Goal: Information Seeking & Learning: Learn about a topic

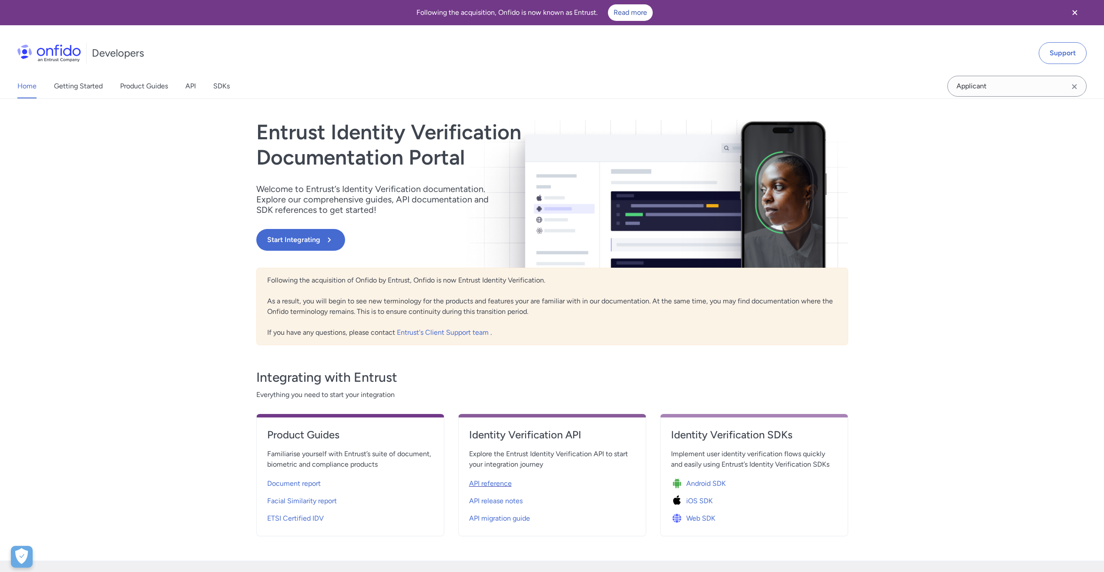
click at [502, 484] on span "API reference" at bounding box center [490, 483] width 43 height 10
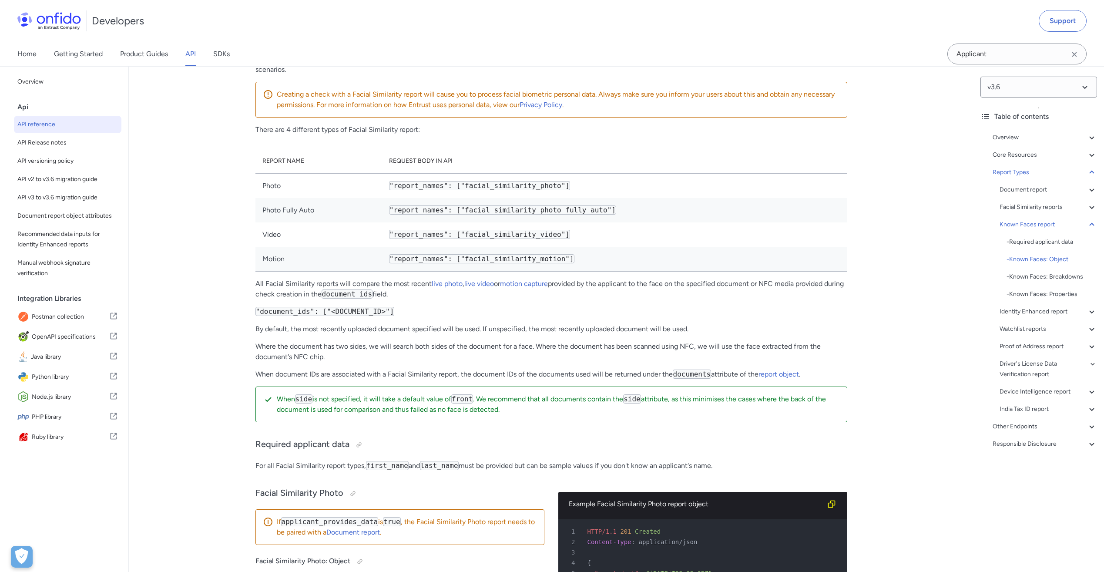
scroll to position [46555, 0]
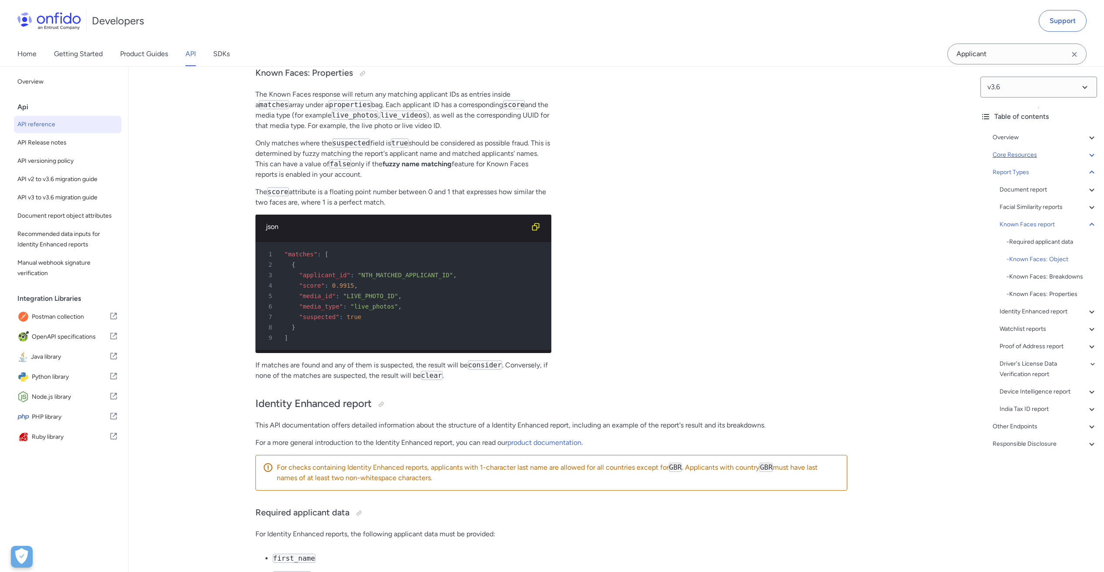
click at [1089, 158] on icon at bounding box center [1092, 155] width 10 height 10
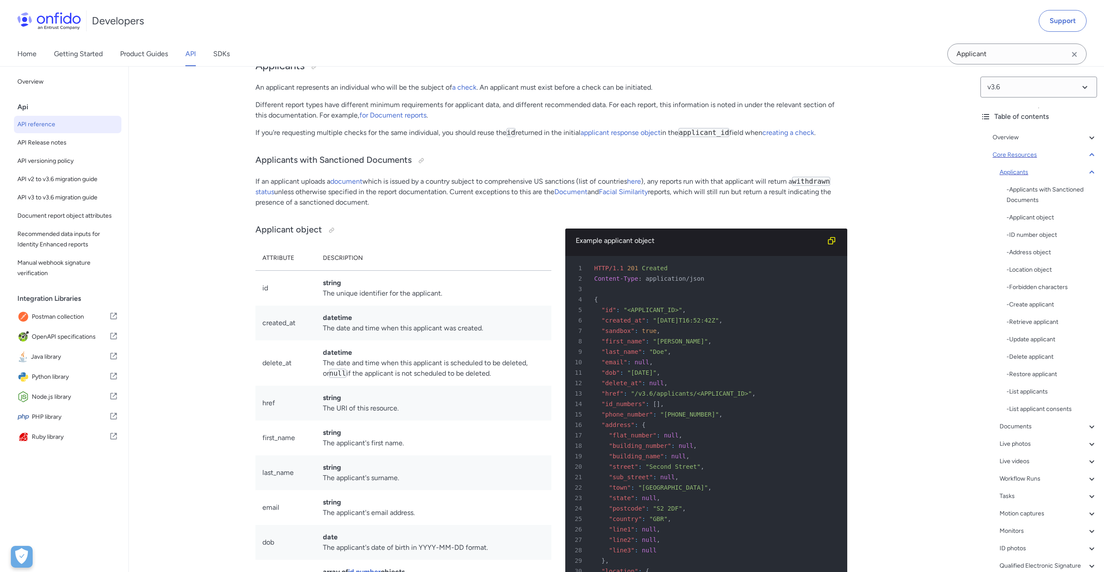
click at [1089, 171] on icon at bounding box center [1091, 172] width 5 height 3
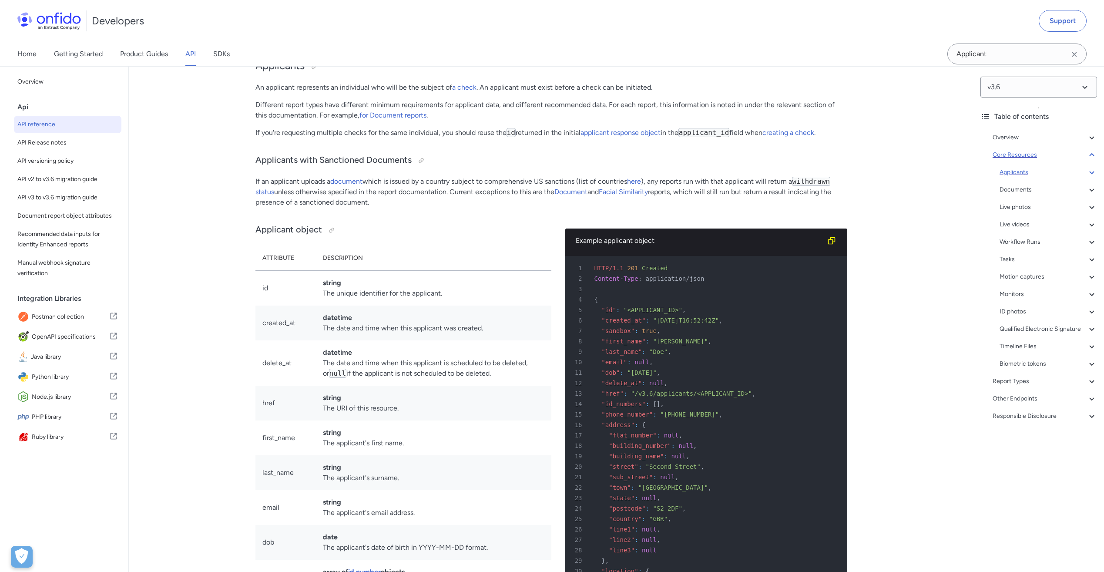
scroll to position [8579, 0]
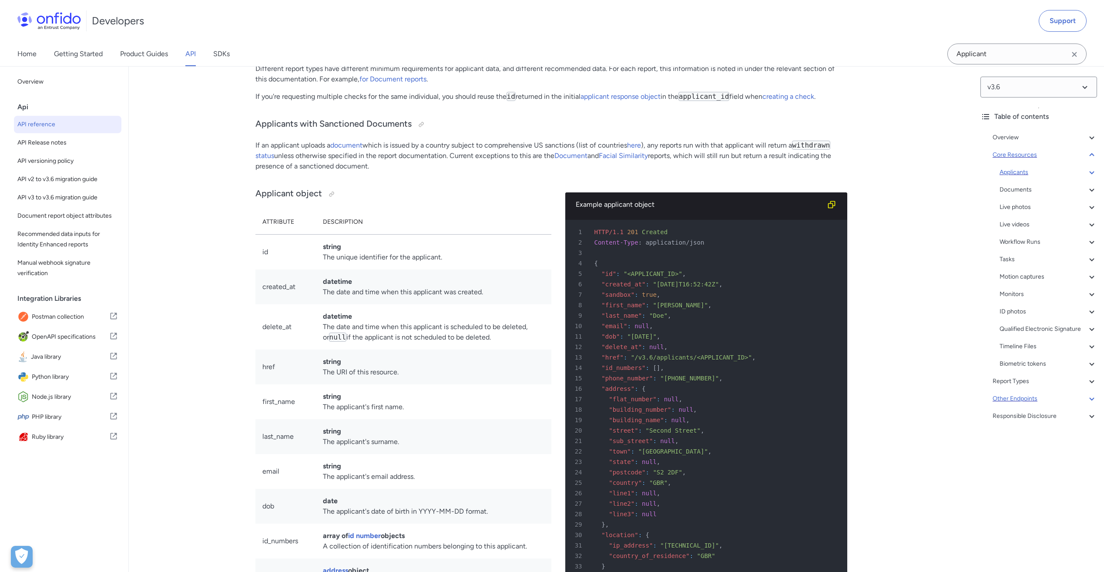
click at [1087, 404] on icon at bounding box center [1092, 398] width 10 height 10
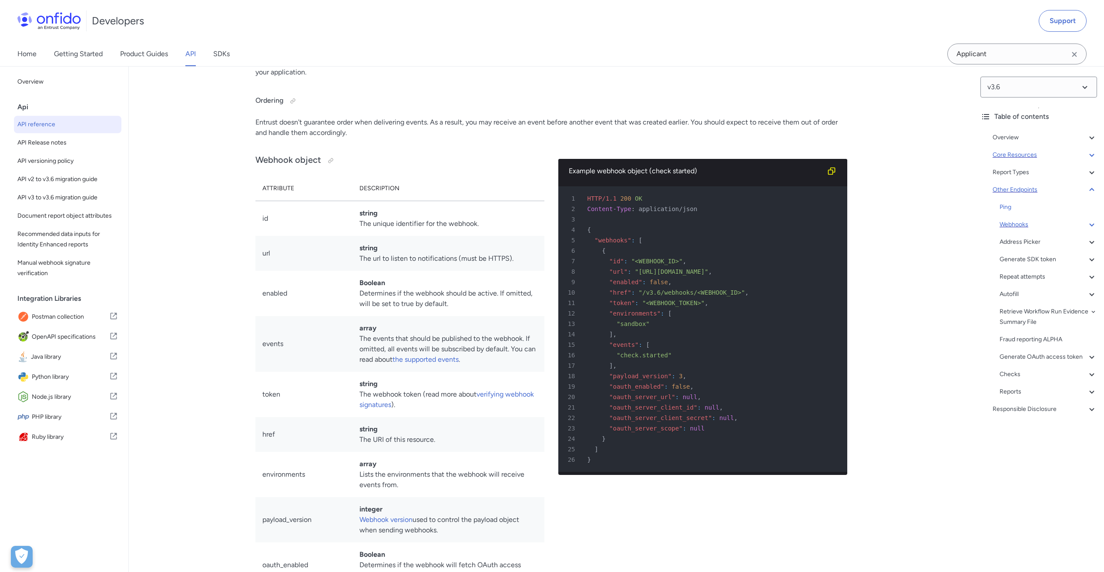
click at [1089, 226] on icon at bounding box center [1091, 224] width 5 height 3
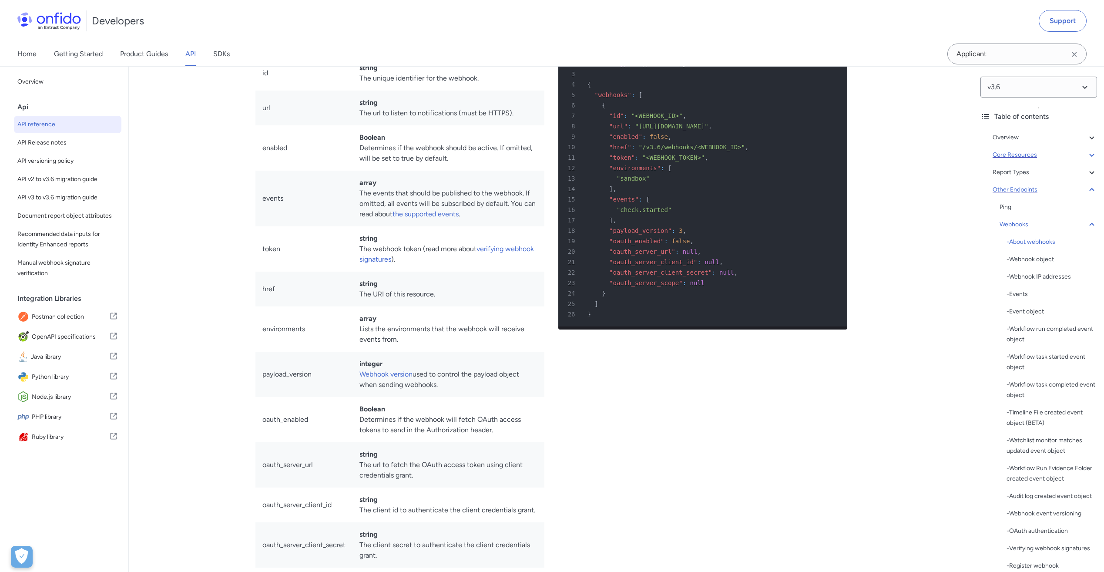
click at [1087, 226] on icon at bounding box center [1092, 224] width 10 height 10
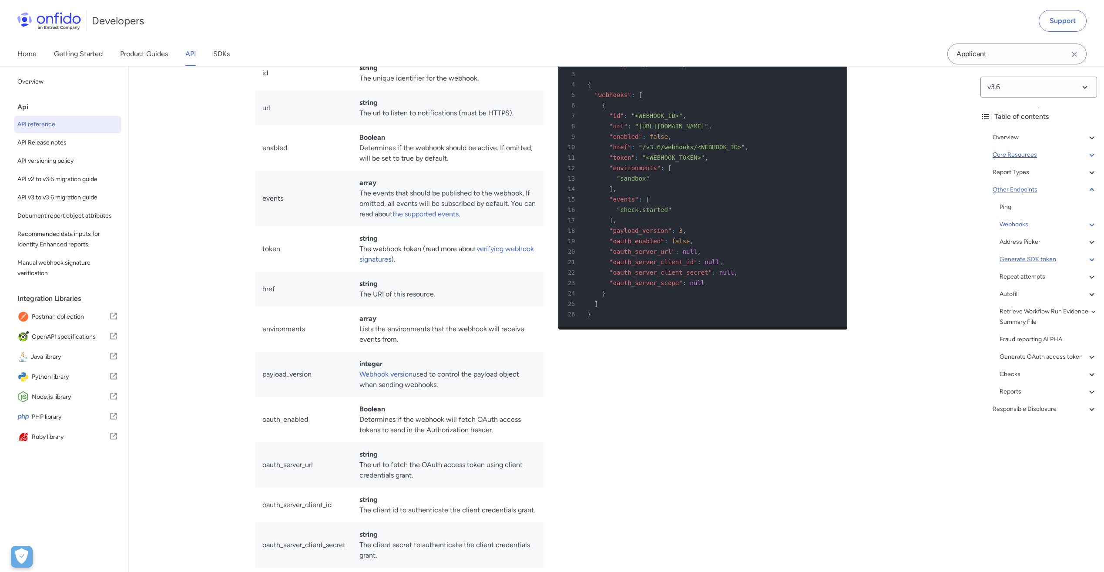
click at [1089, 259] on icon at bounding box center [1091, 259] width 5 height 3
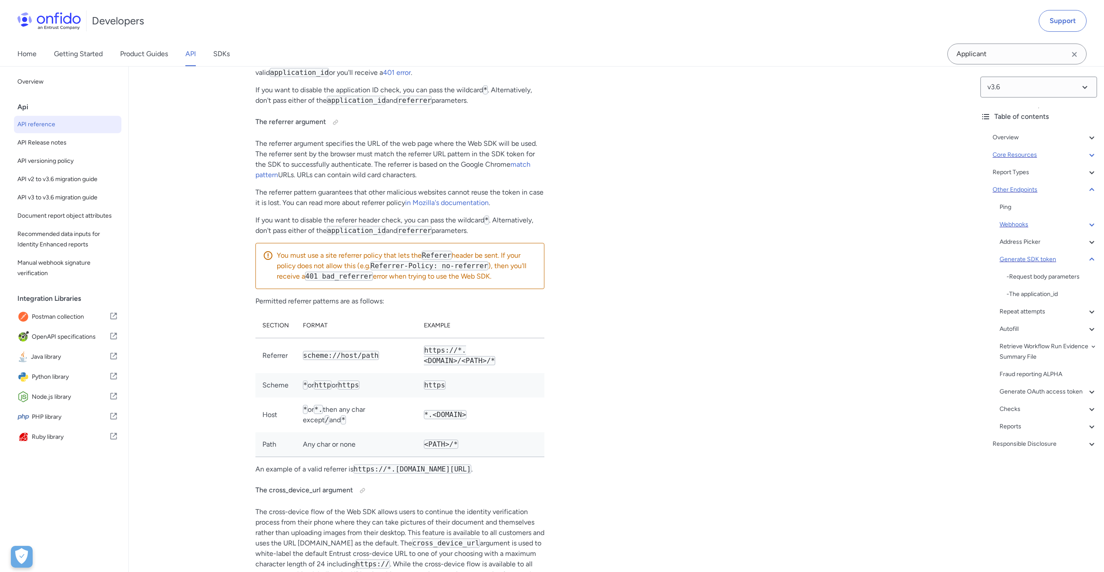
click at [1087, 259] on icon at bounding box center [1092, 259] width 10 height 10
click at [1089, 360] on icon at bounding box center [1092, 357] width 10 height 10
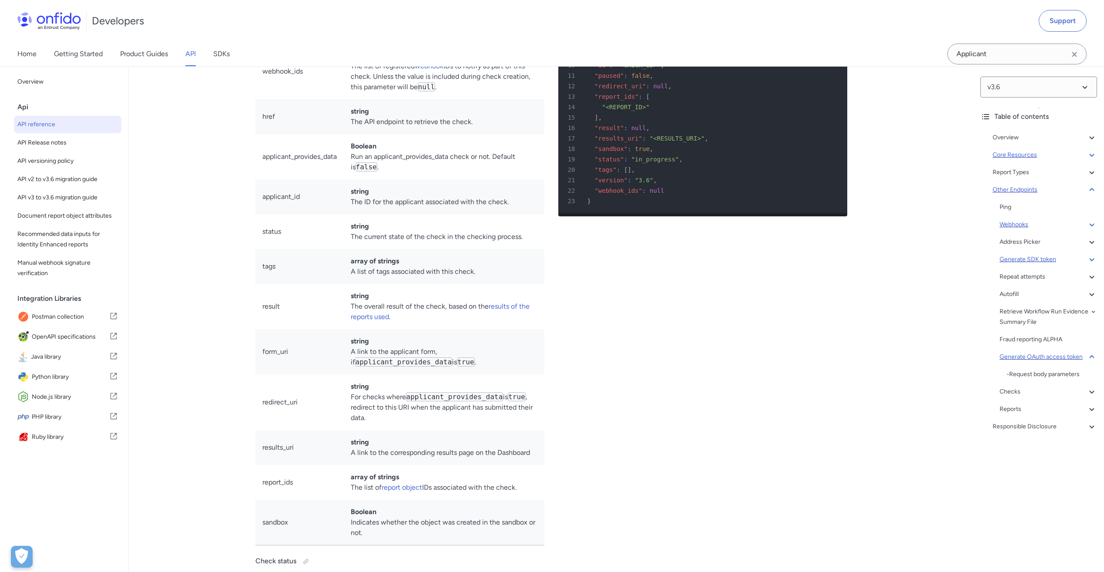
click at [1087, 359] on icon at bounding box center [1092, 357] width 10 height 10
click at [1087, 397] on icon at bounding box center [1092, 391] width 10 height 10
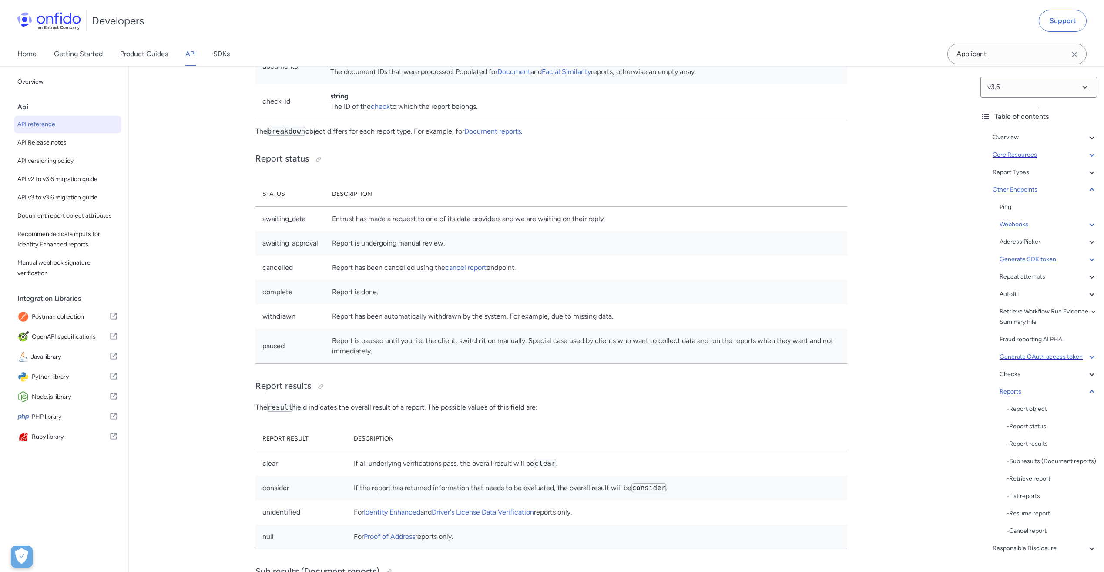
click at [1087, 397] on icon at bounding box center [1092, 391] width 10 height 10
click at [1086, 390] on div "Ping Webhooks - About webhooks - Webhook object - Webhook IP addresses - Events…" at bounding box center [1048, 299] width 97 height 195
click at [1089, 376] on icon at bounding box center [1091, 374] width 5 height 3
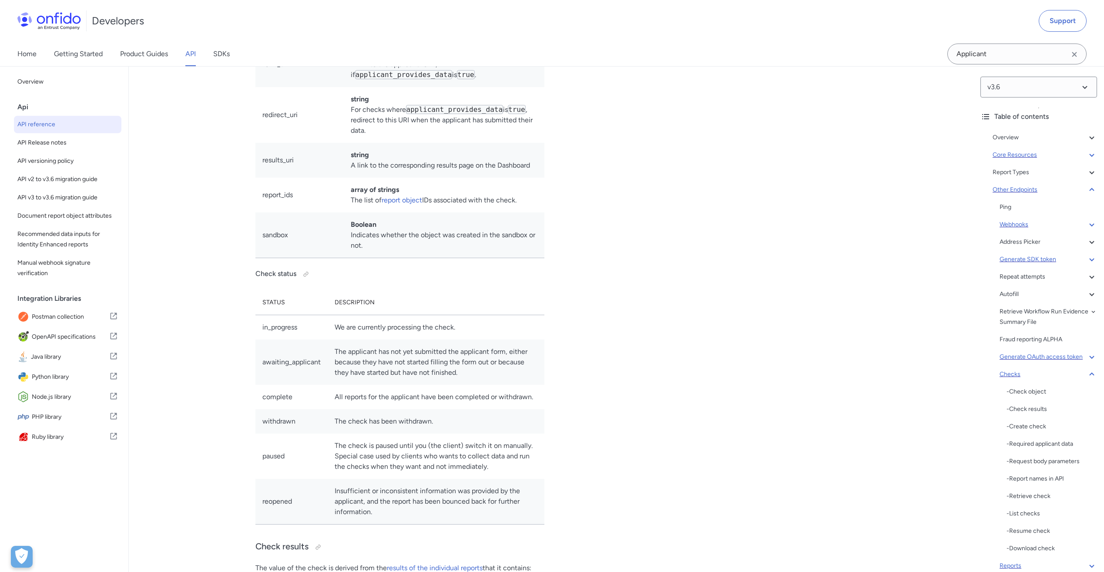
click at [1087, 380] on icon at bounding box center [1092, 374] width 10 height 10
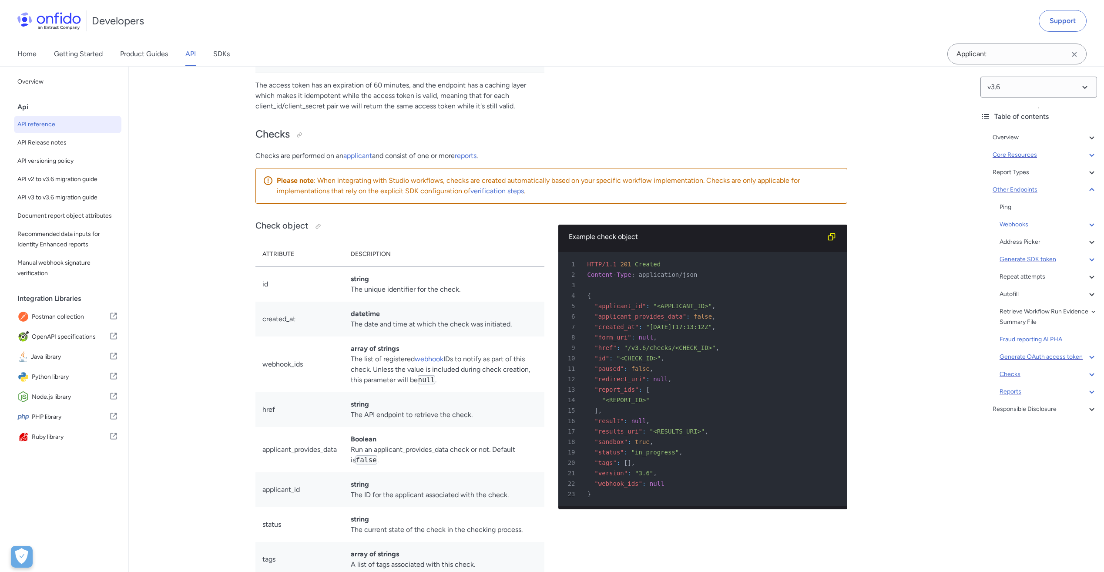
click at [1087, 154] on icon at bounding box center [1092, 155] width 10 height 10
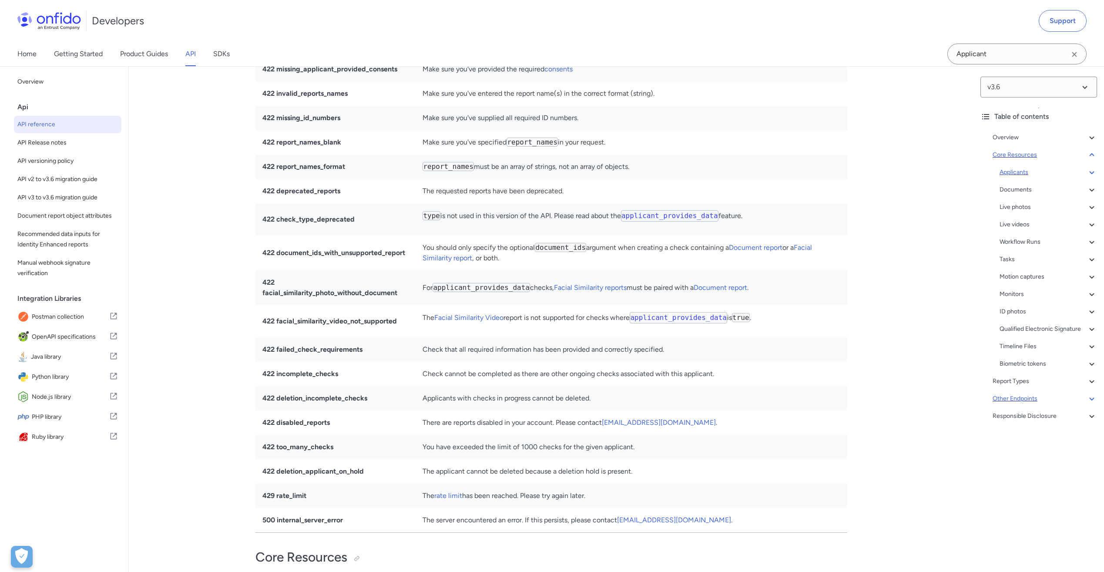
scroll to position [7673, 0]
